Goal: Check status: Verify the current state of an ongoing process or item

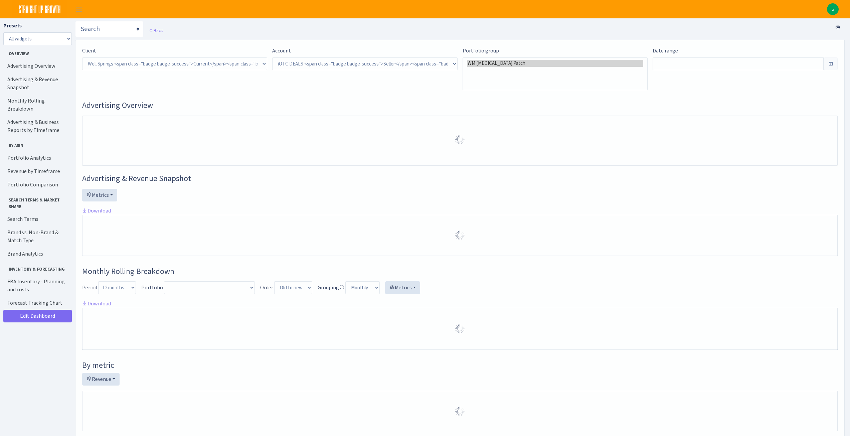
select select "1442369718141634"
type input "Jul 15, 2023 - Jul 15, 2025"
type input "Jul 13, 2021 - Jul 14, 2023"
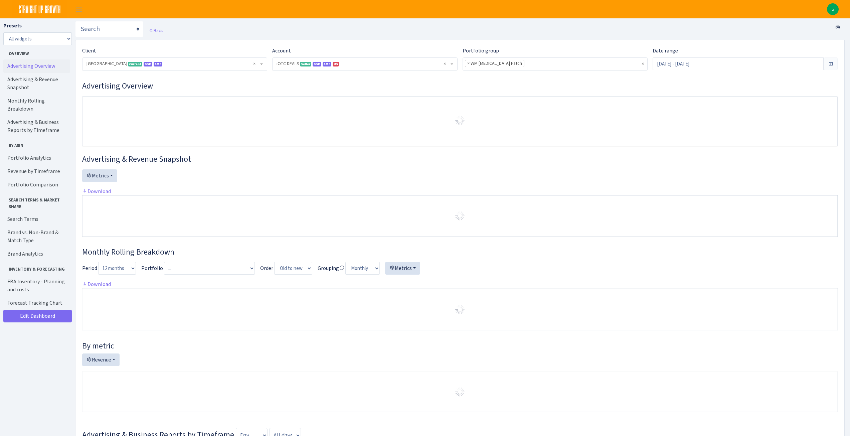
click at [23, 66] on link "Advertising Overview" at bounding box center [36, 65] width 67 height 13
click at [36, 67] on link "Advertising Overview" at bounding box center [36, 65] width 67 height 13
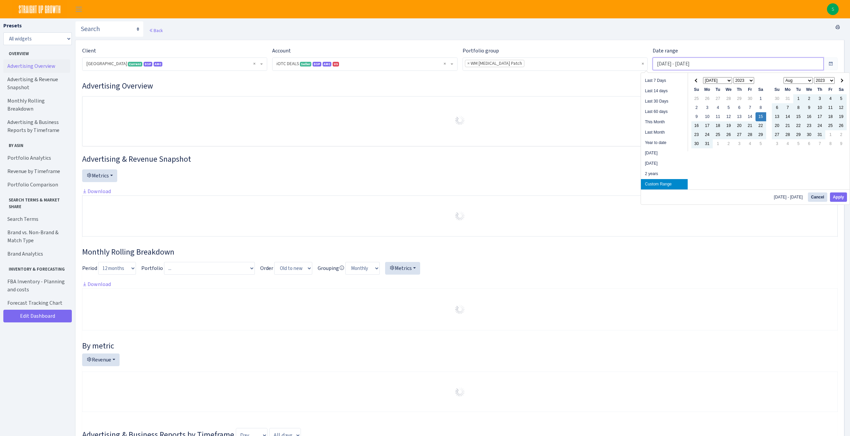
click at [710, 65] on input "Jul 15, 2023 - Jul 15, 2025" at bounding box center [737, 63] width 171 height 13
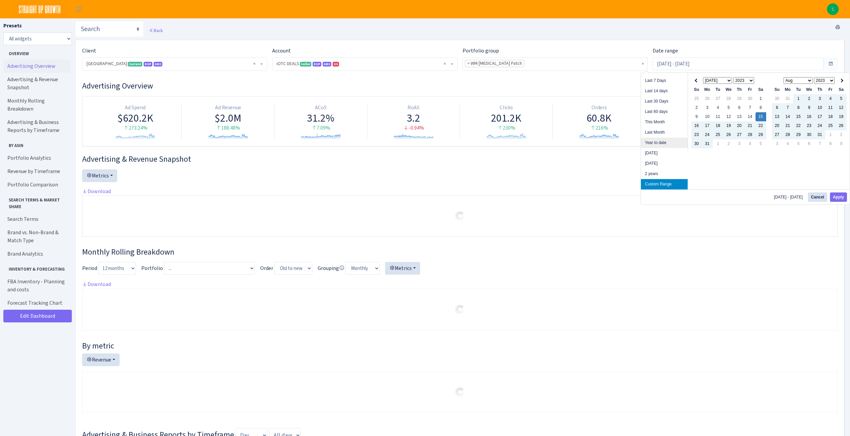
click at [673, 144] on li "Year to date" at bounding box center [664, 143] width 47 height 10
type input "[DATE] - [DATE]"
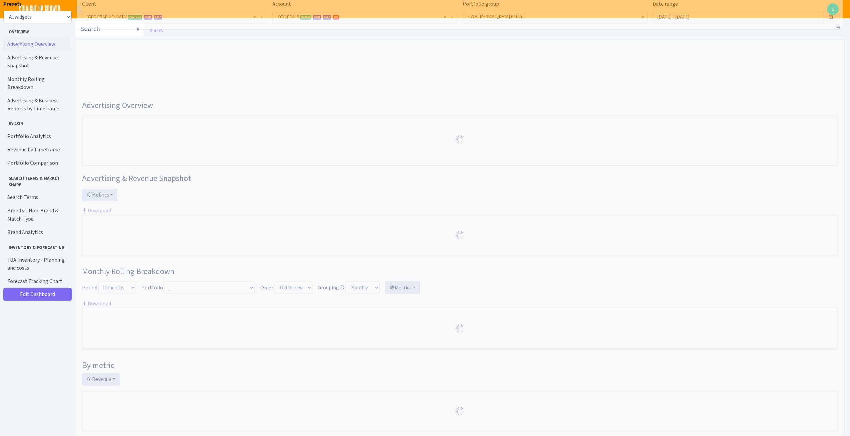
select select "1442369718141634"
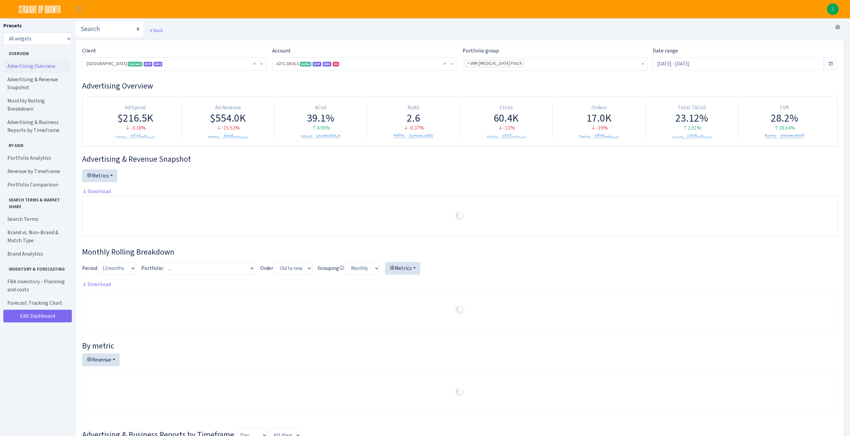
click at [553, 67] on ul "× × WM Lidocaine Patch" at bounding box center [555, 64] width 184 height 12
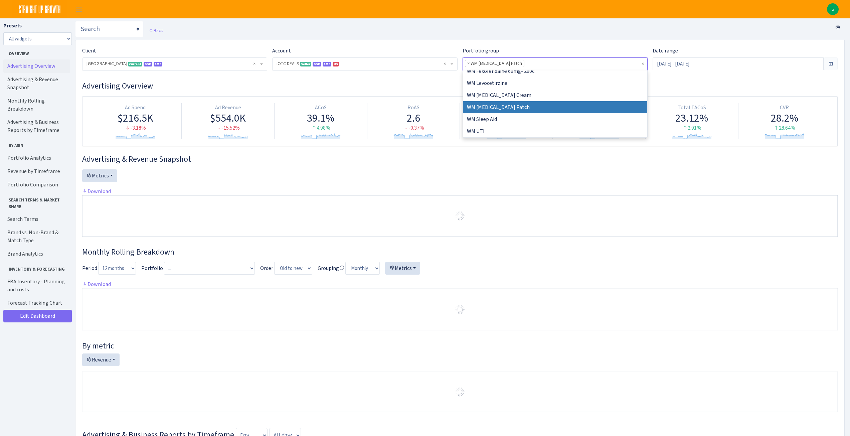
click at [638, 63] on ul "× × WM Lidocaine Patch" at bounding box center [555, 64] width 184 height 12
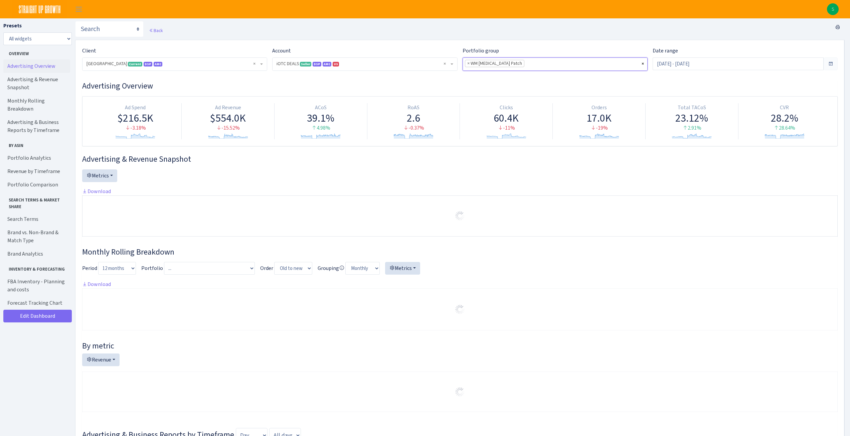
select select
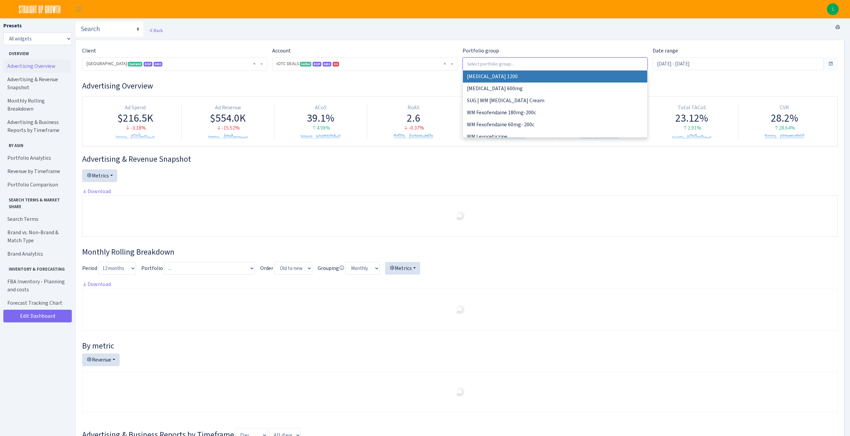
click at [376, 22] on div "Back" at bounding box center [459, 30] width 769 height 19
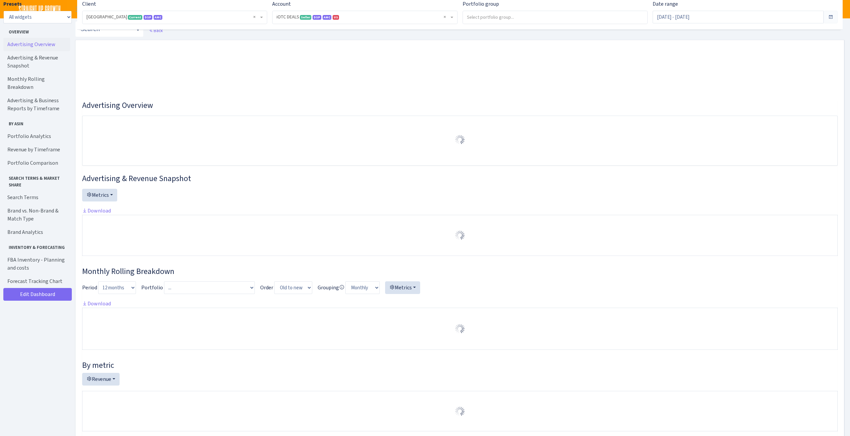
select select "1442369718141634"
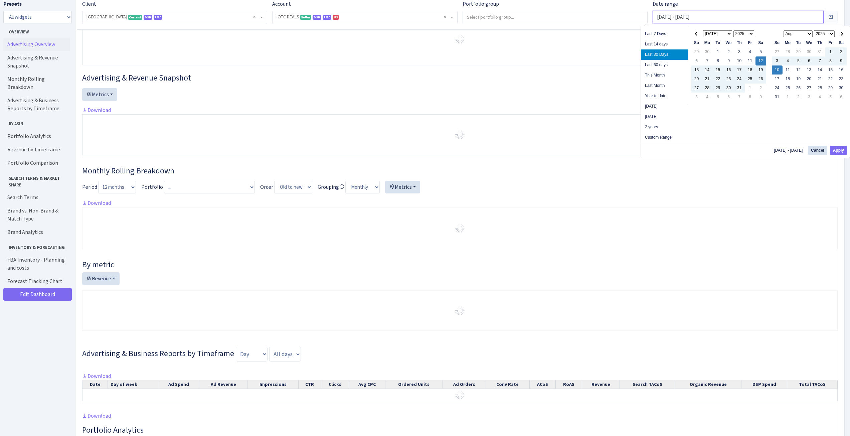
click at [732, 17] on input "[DATE] - [DATE]" at bounding box center [737, 17] width 171 height 13
click at [667, 98] on li "Year to date" at bounding box center [664, 96] width 47 height 10
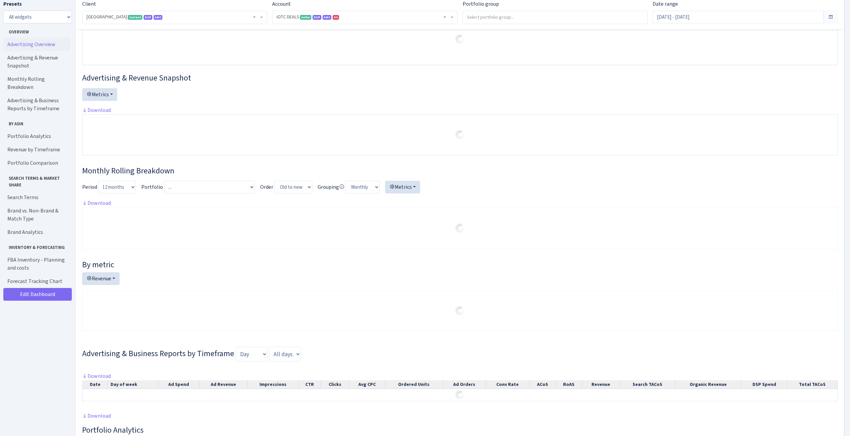
type input "[DATE] - [DATE]"
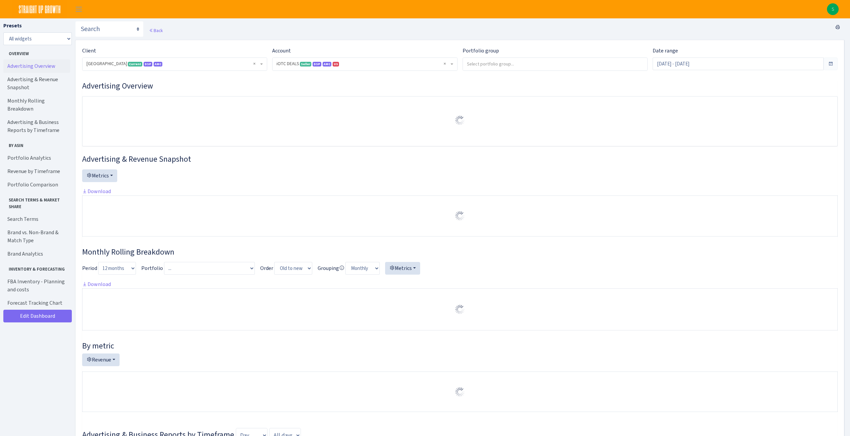
select select "1442369718141634"
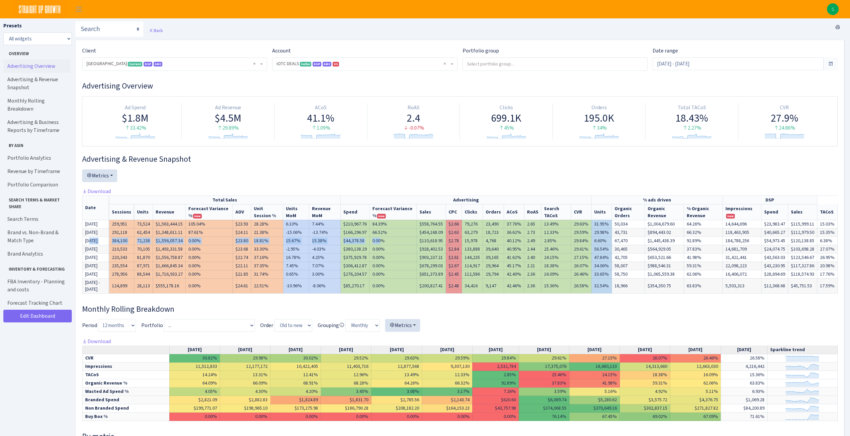
drag, startPoint x: 90, startPoint y: 241, endPoint x: 384, endPoint y: 240, distance: 294.1
click at [384, 240] on tr "[DATE] 384,100 72,238 $1,556,057.34 0.00% $23.80 18.81% 15.67% 15.38% 2,532,784…" at bounding box center [459, 240] width 755 height 8
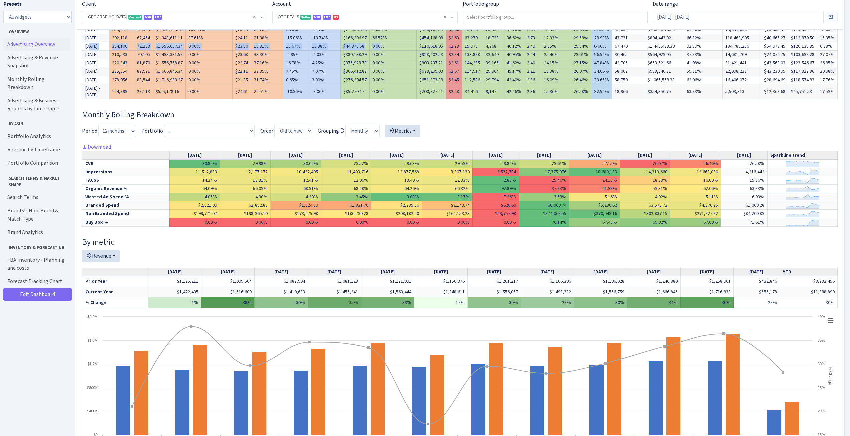
scroll to position [200, 0]
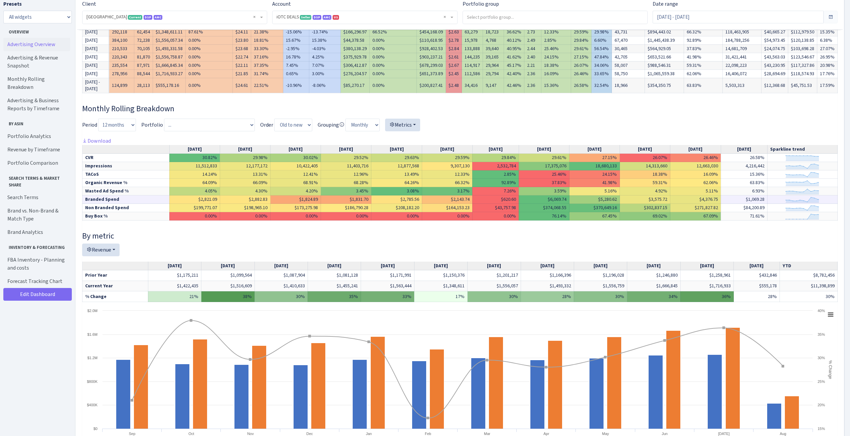
click at [507, 204] on td "$620.60" at bounding box center [495, 199] width 46 height 8
click at [504, 212] on td "$43,757.98" at bounding box center [495, 208] width 46 height 8
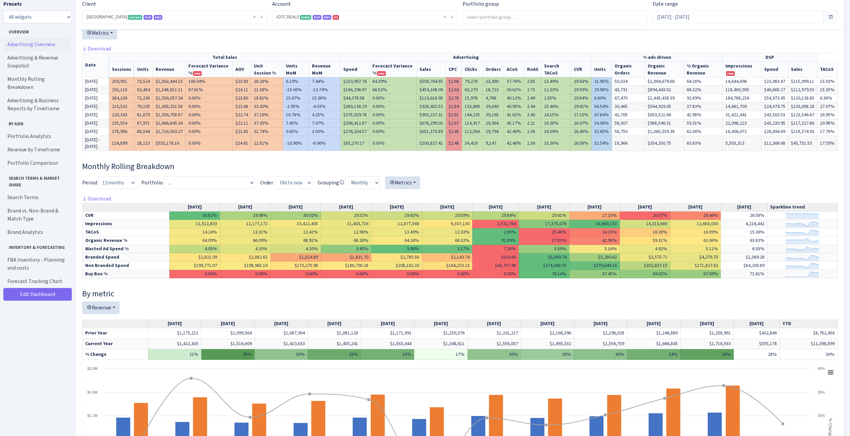
scroll to position [0, 0]
